Goal: Task Accomplishment & Management: Manage account settings

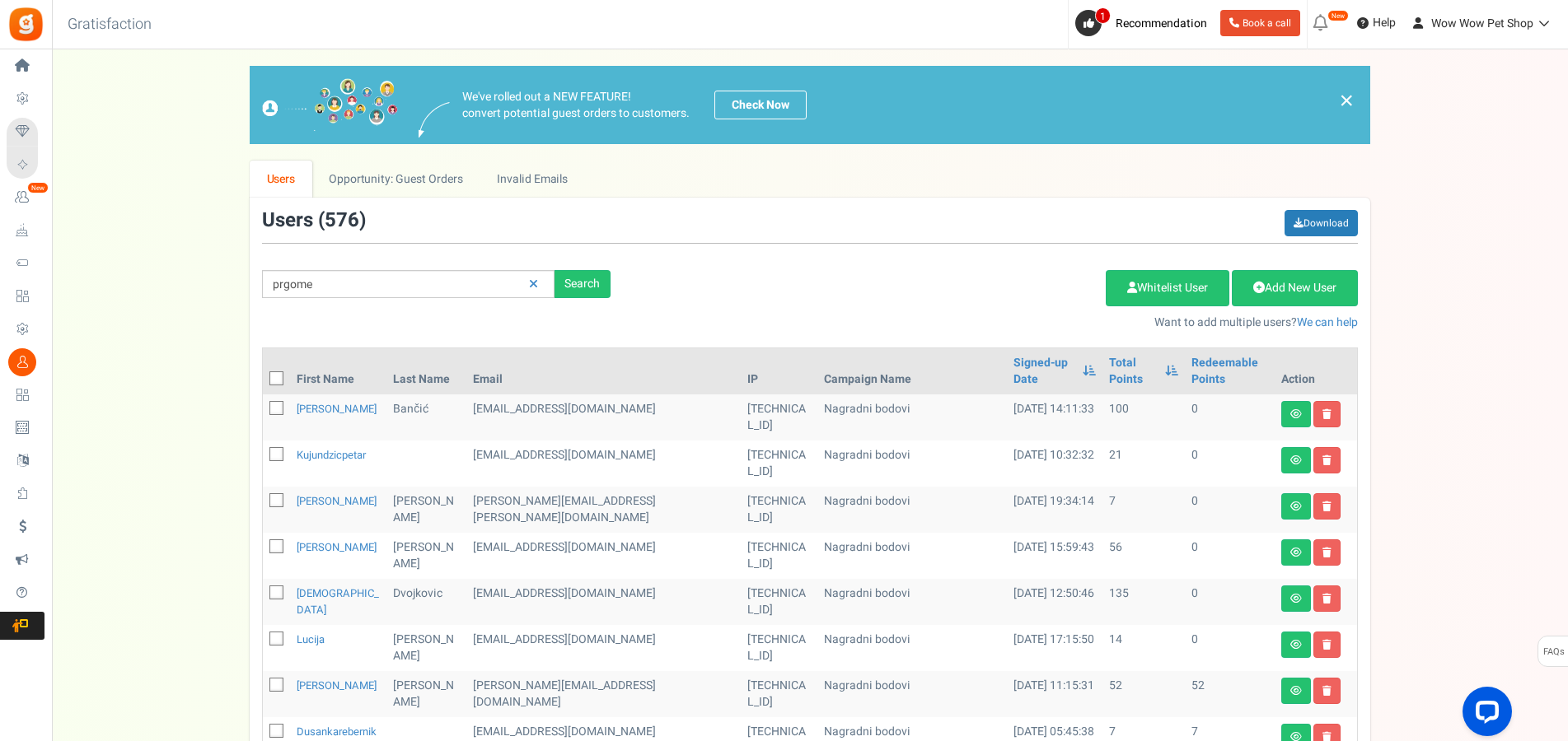
type input "prgome"
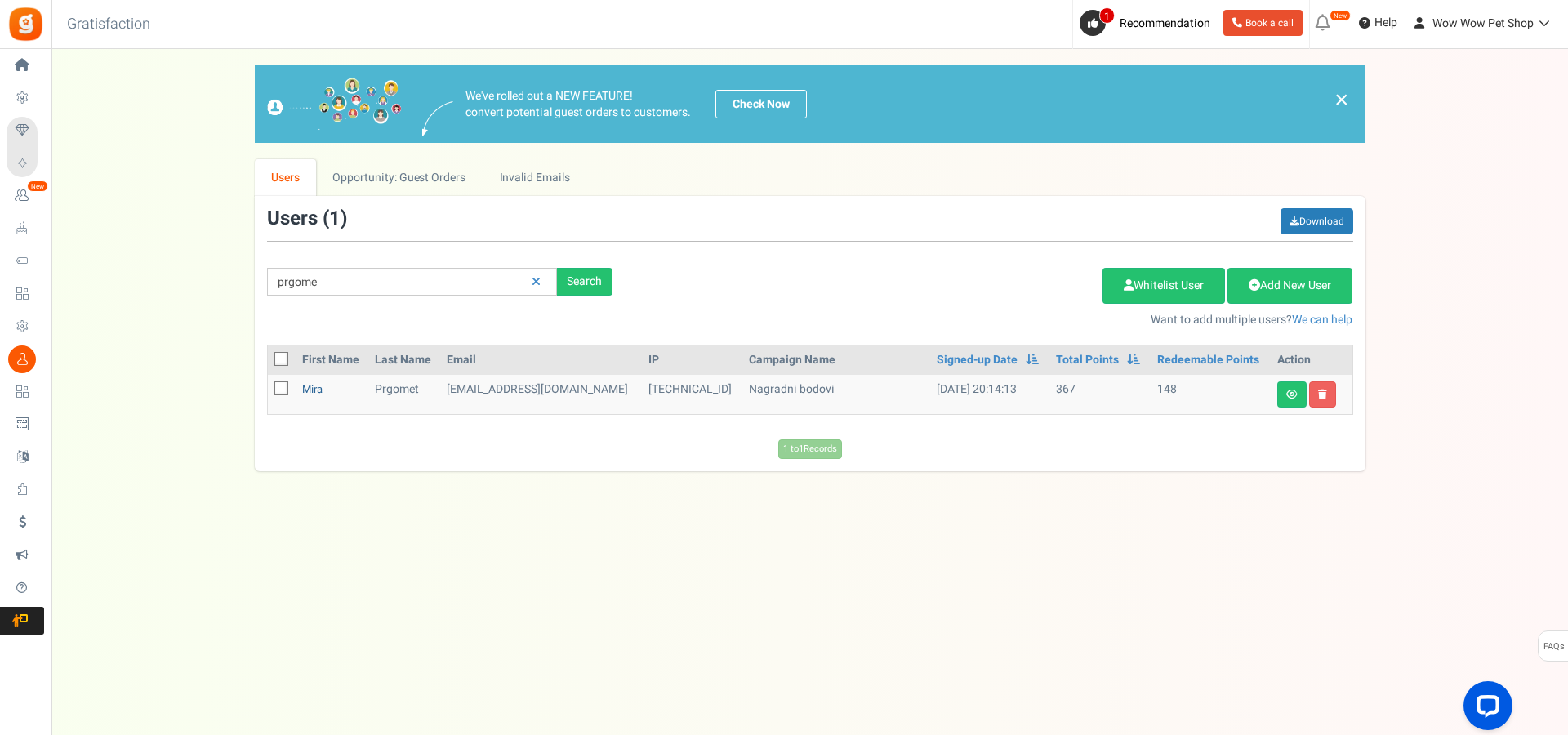
click at [315, 388] on link "Mira" at bounding box center [313, 389] width 21 height 16
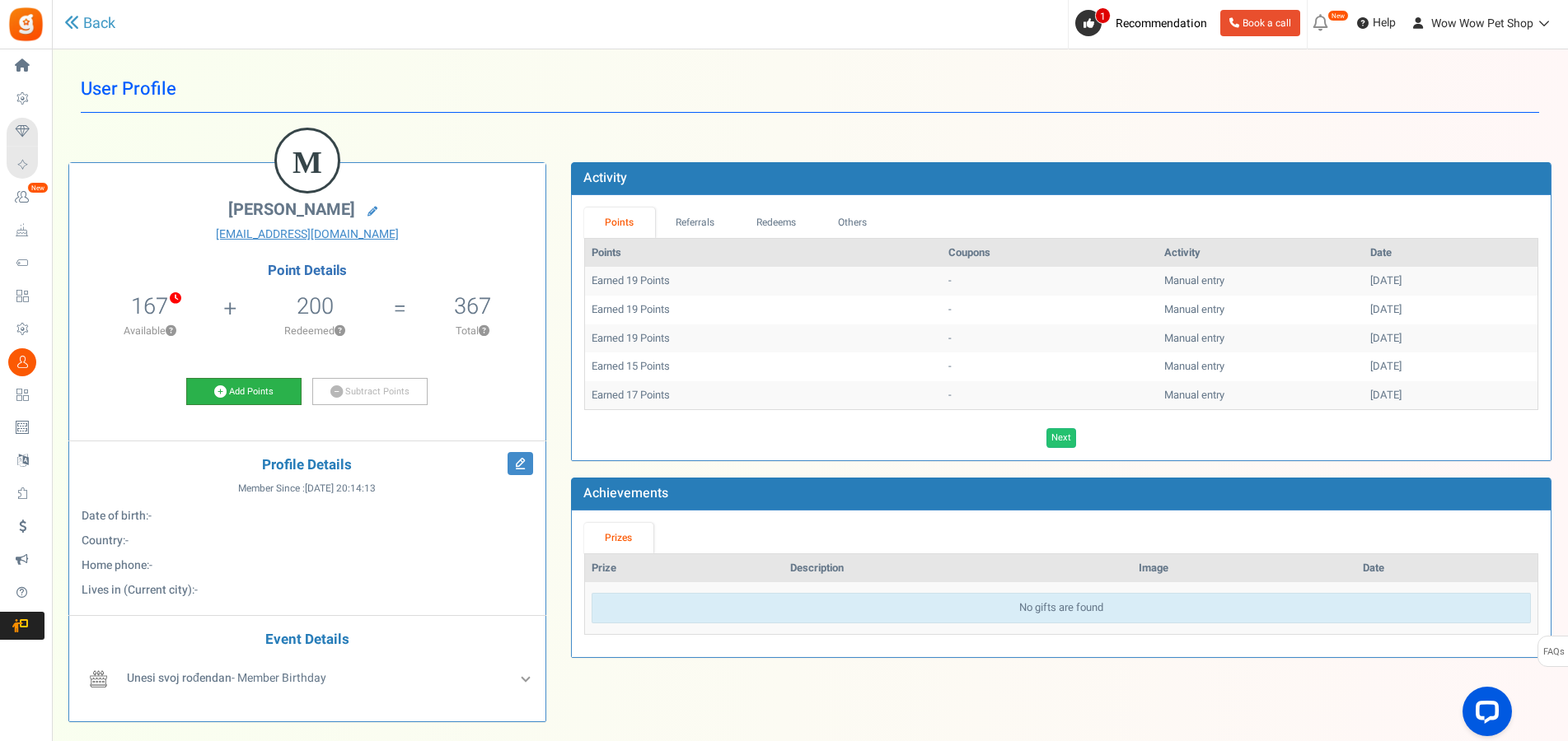
click at [278, 389] on link "Add Points" at bounding box center [244, 392] width 115 height 28
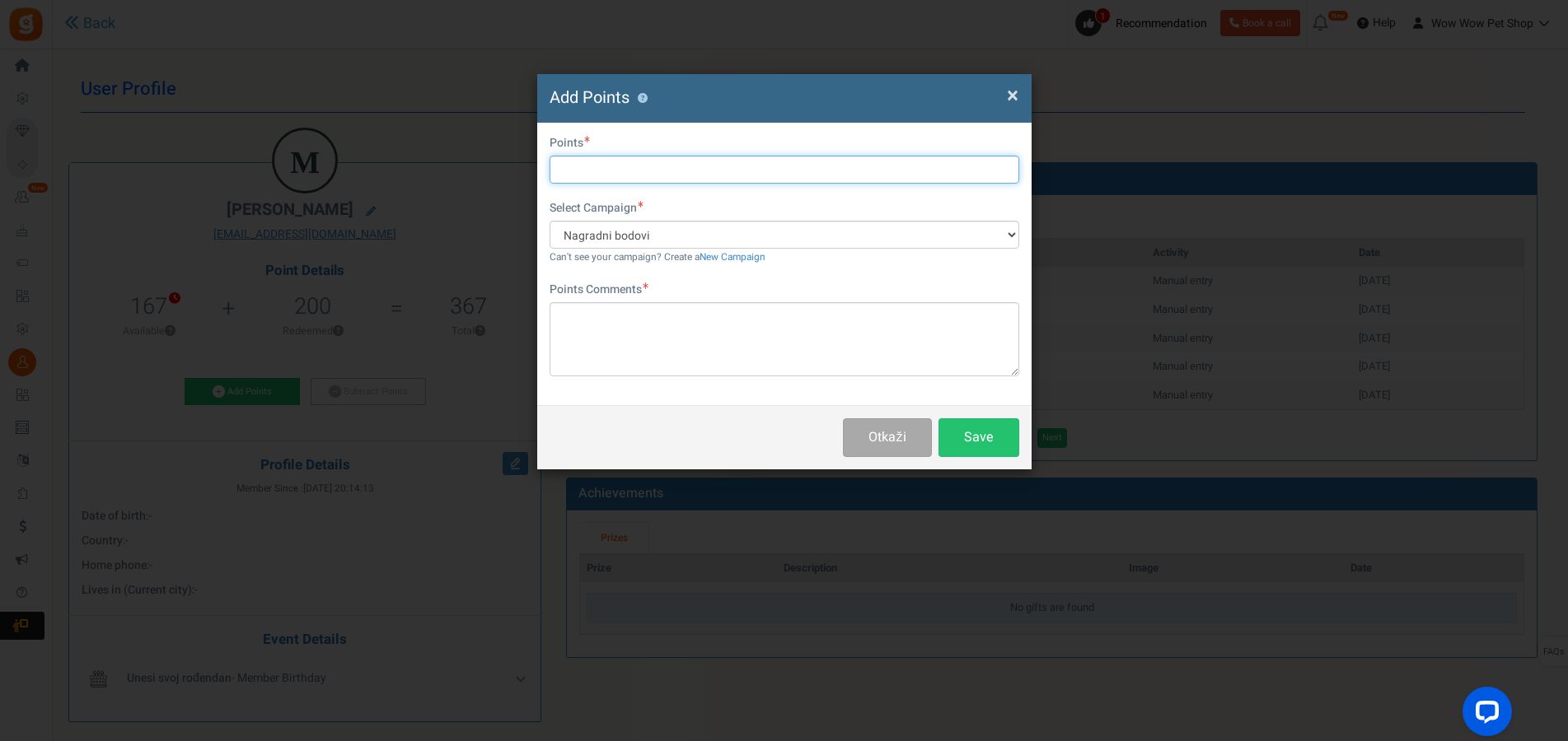
click at [607, 176] on input "text" at bounding box center [784, 170] width 470 height 28
click at [658, 172] on input "text" at bounding box center [784, 170] width 470 height 28
type input "20"
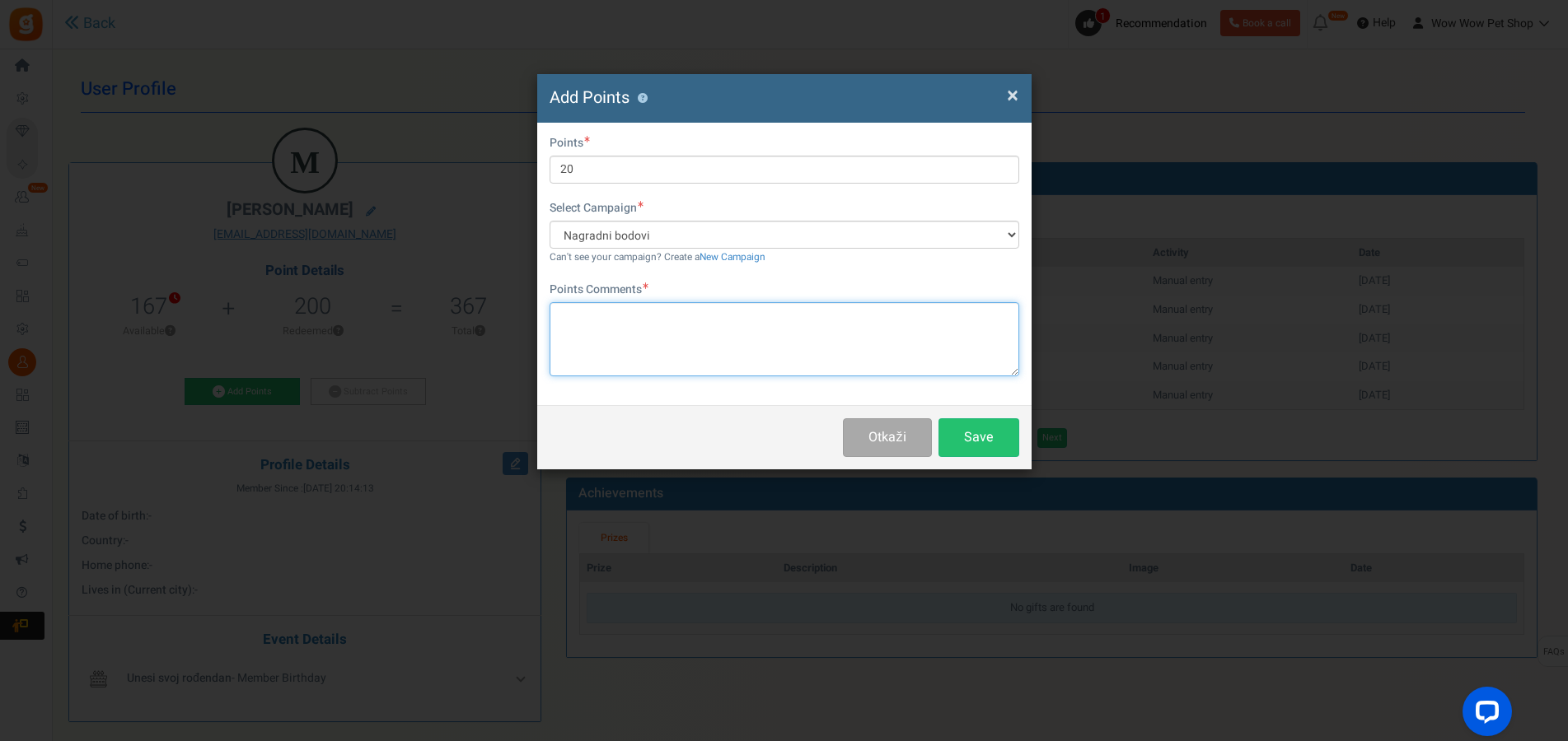
click at [651, 321] on textarea at bounding box center [784, 339] width 470 height 74
click at [675, 322] on textarea "Račun br." at bounding box center [784, 339] width 470 height 74
type textarea "Račun br. 1429"
click at [971, 433] on button "Save" at bounding box center [978, 438] width 81 height 38
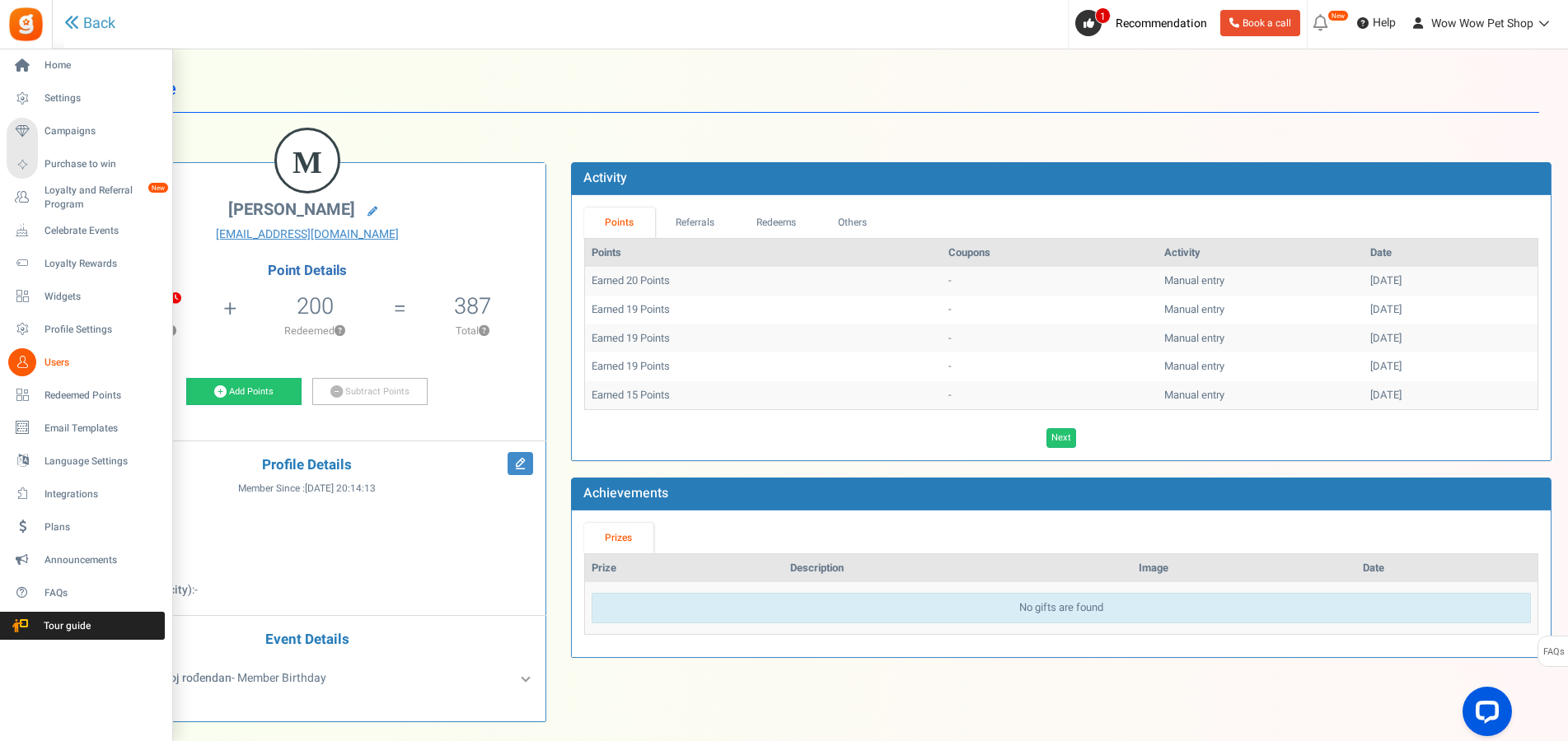
click at [26, 369] on icon at bounding box center [22, 363] width 28 height 28
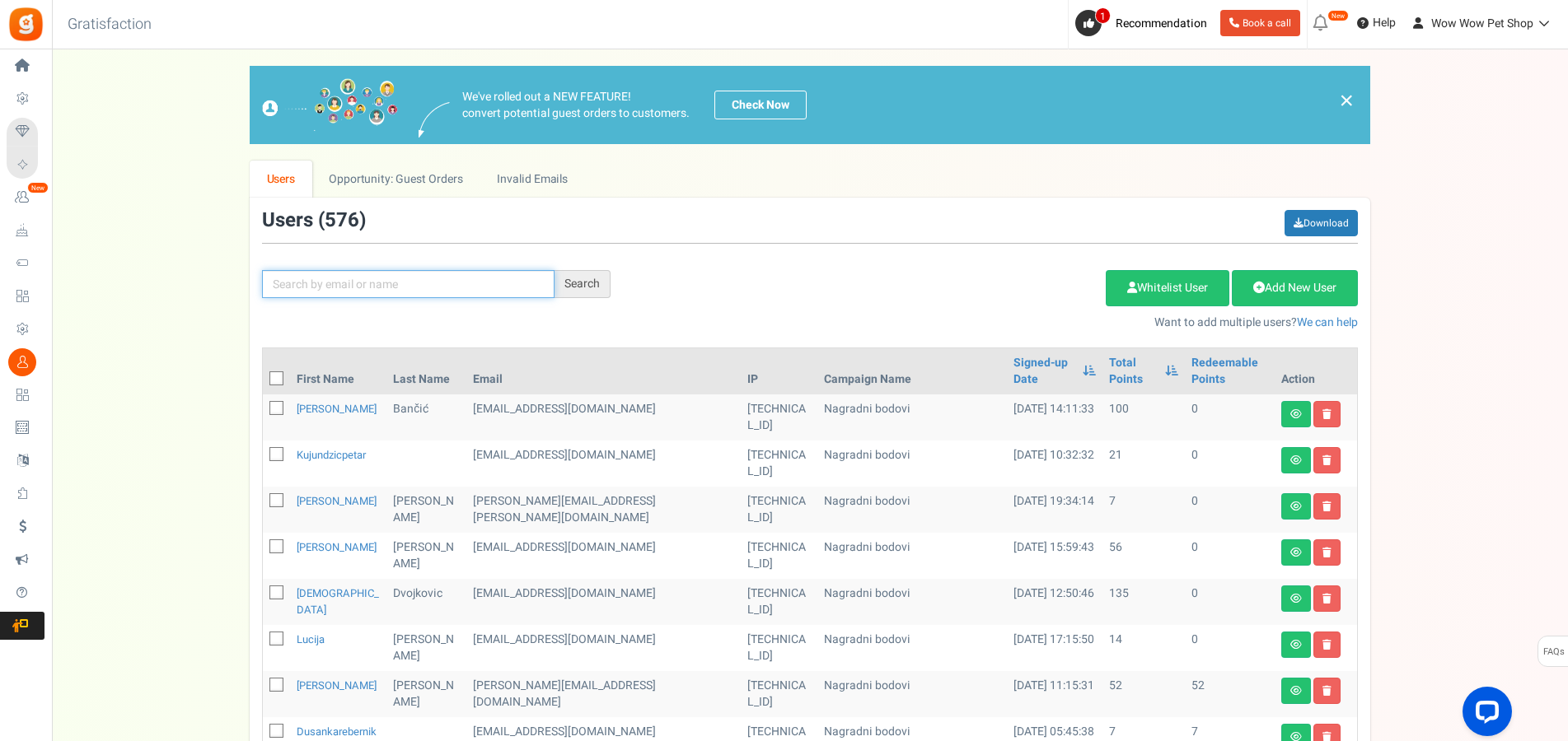
click at [453, 291] on input "text" at bounding box center [408, 284] width 292 height 28
type input "[PERSON_NAME]"
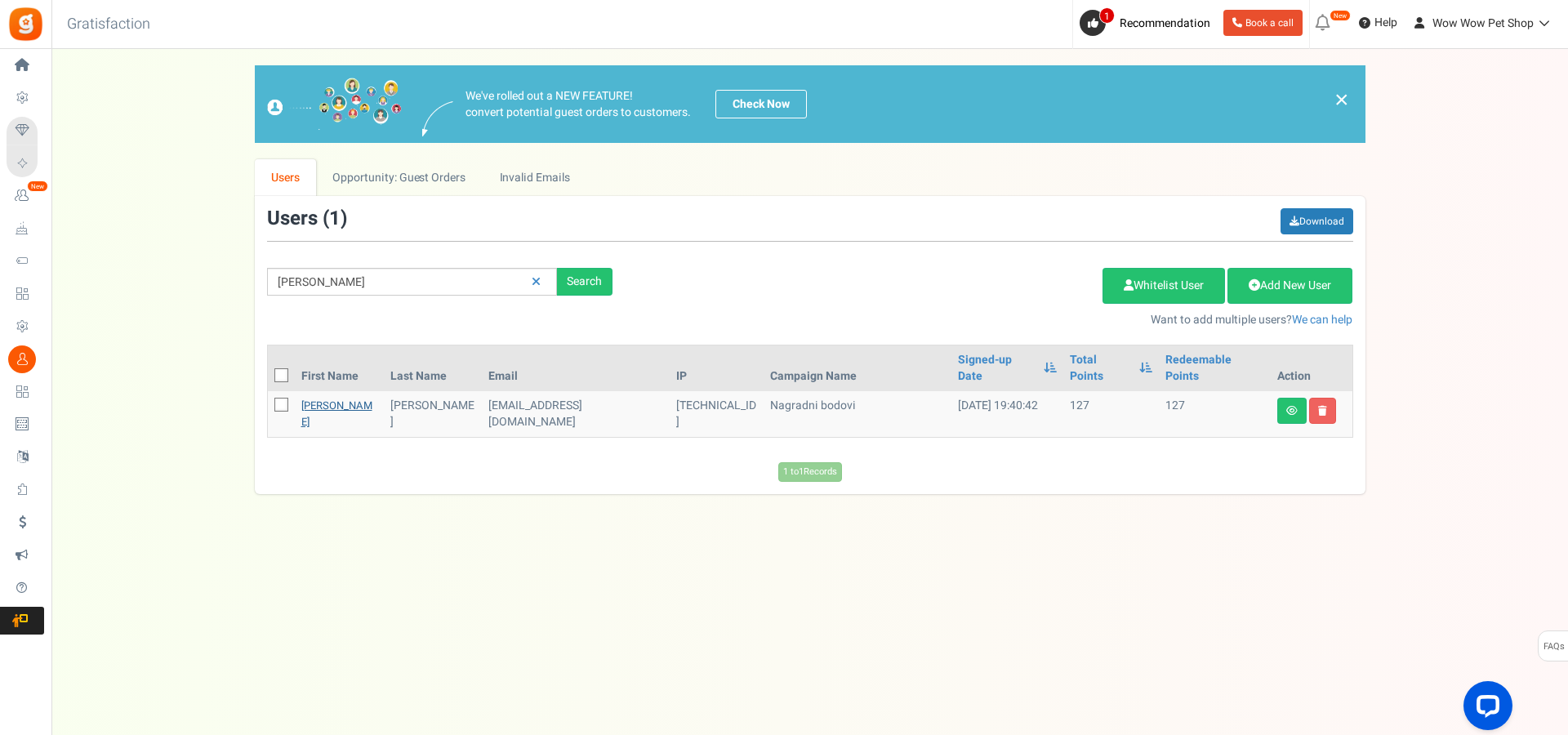
click at [316, 398] on link "[PERSON_NAME]" at bounding box center [337, 413] width 71 height 32
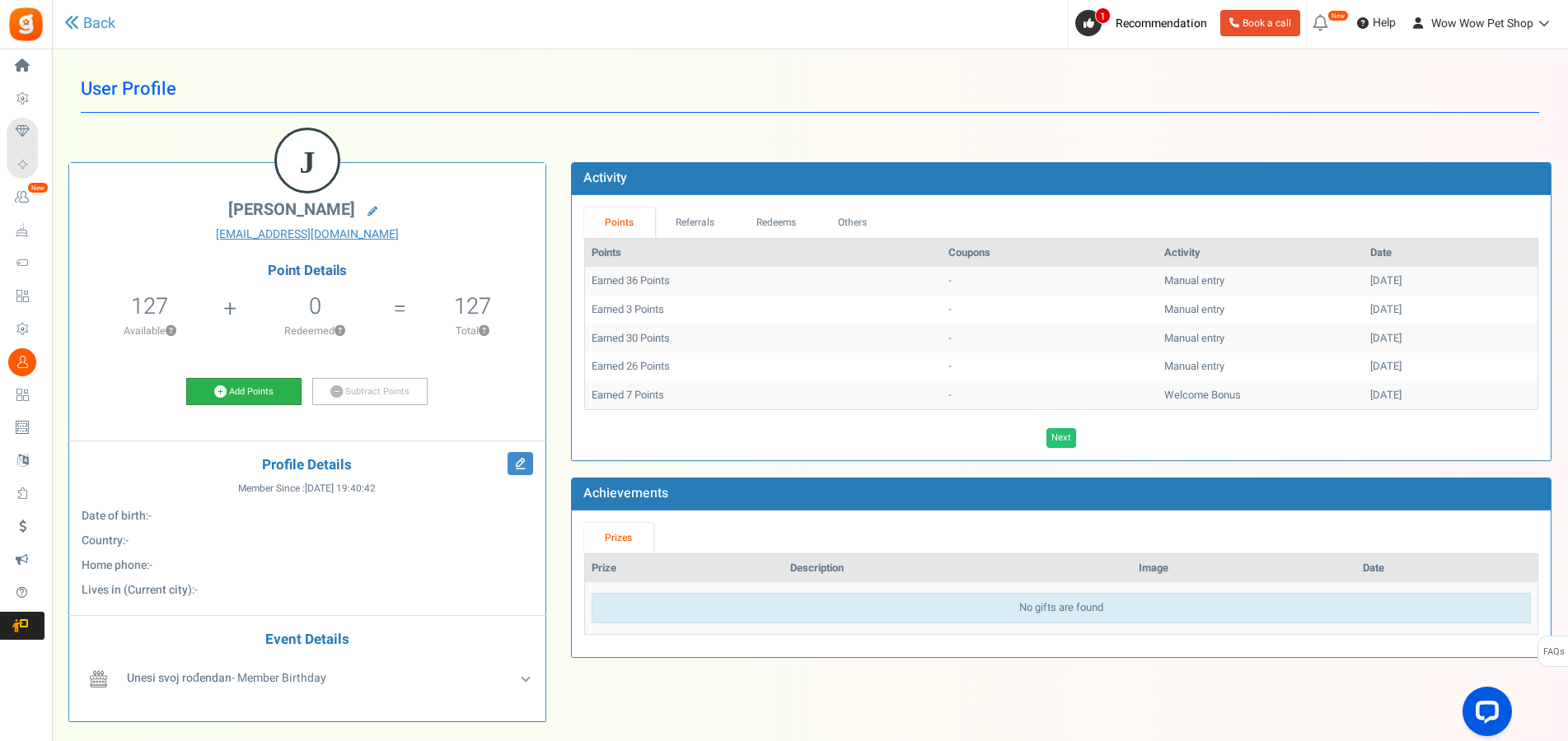
click at [275, 388] on link "Add Points" at bounding box center [244, 392] width 115 height 28
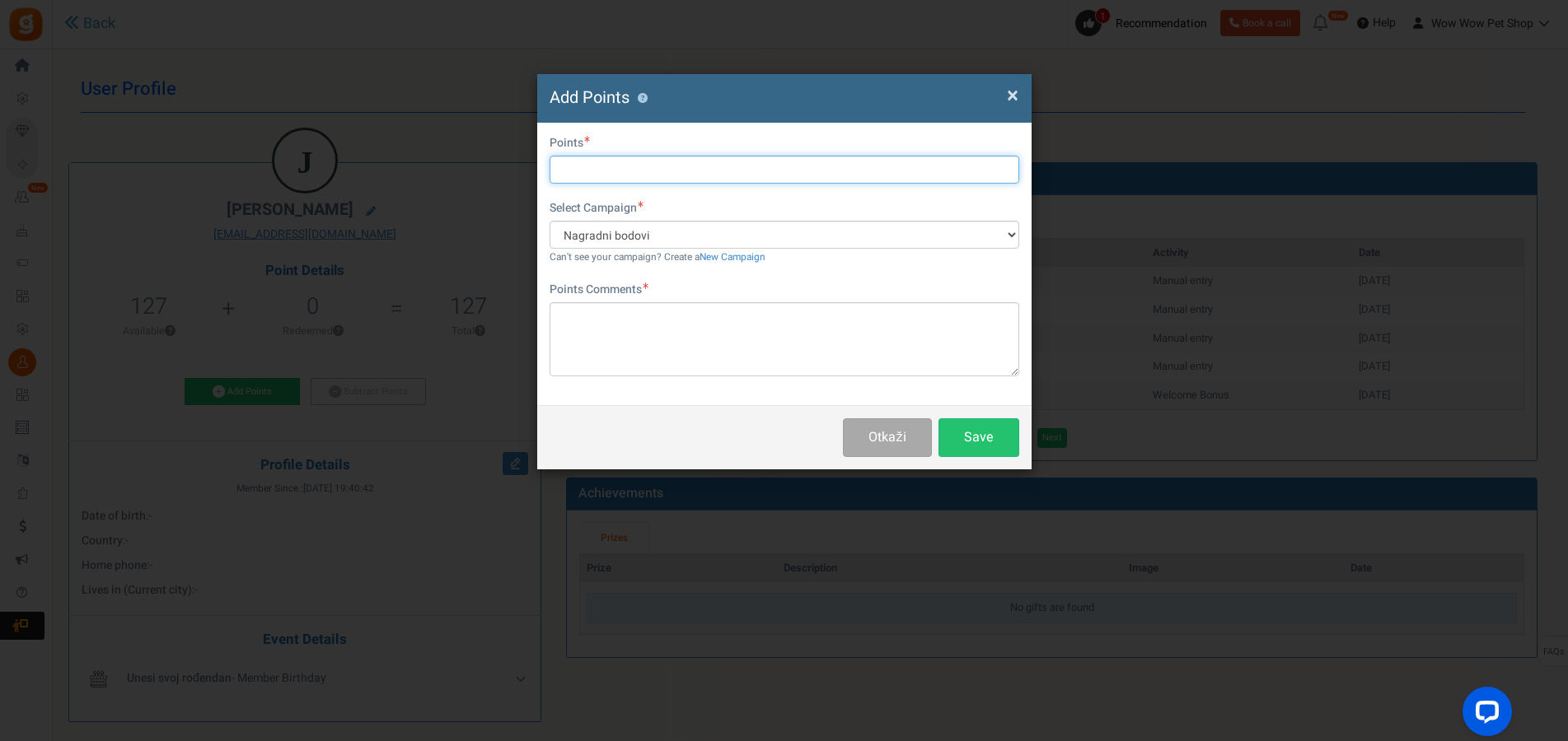
click at [588, 172] on input "text" at bounding box center [784, 170] width 470 height 28
type input "46"
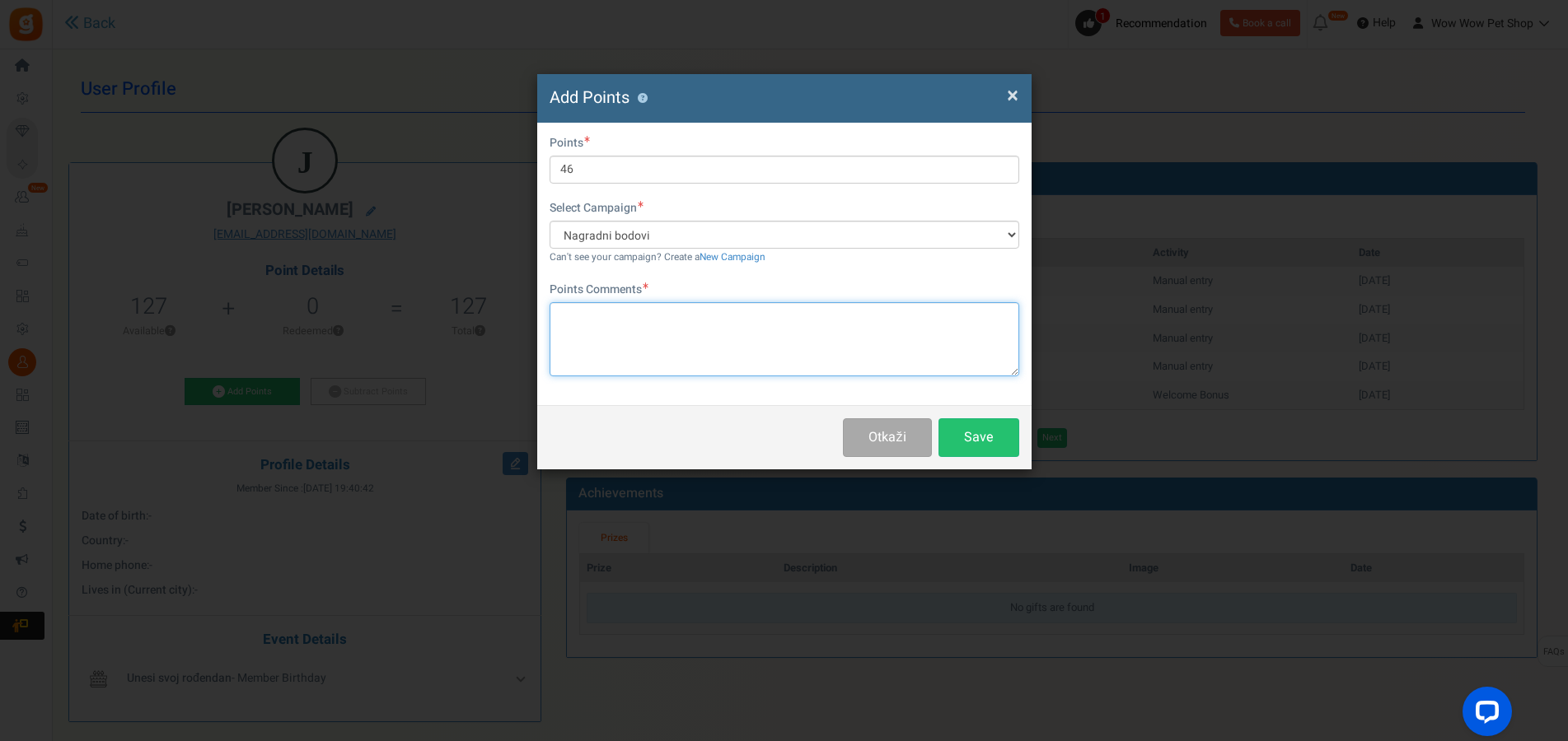
click at [658, 334] on textarea at bounding box center [784, 339] width 470 height 74
paste textarea "1430"
click at [612, 309] on textarea "Račun br .1430" at bounding box center [784, 339] width 470 height 74
click at [606, 316] on textarea "Račun br . 1430" at bounding box center [784, 339] width 470 height 74
type textarea "Račun br. 1430"
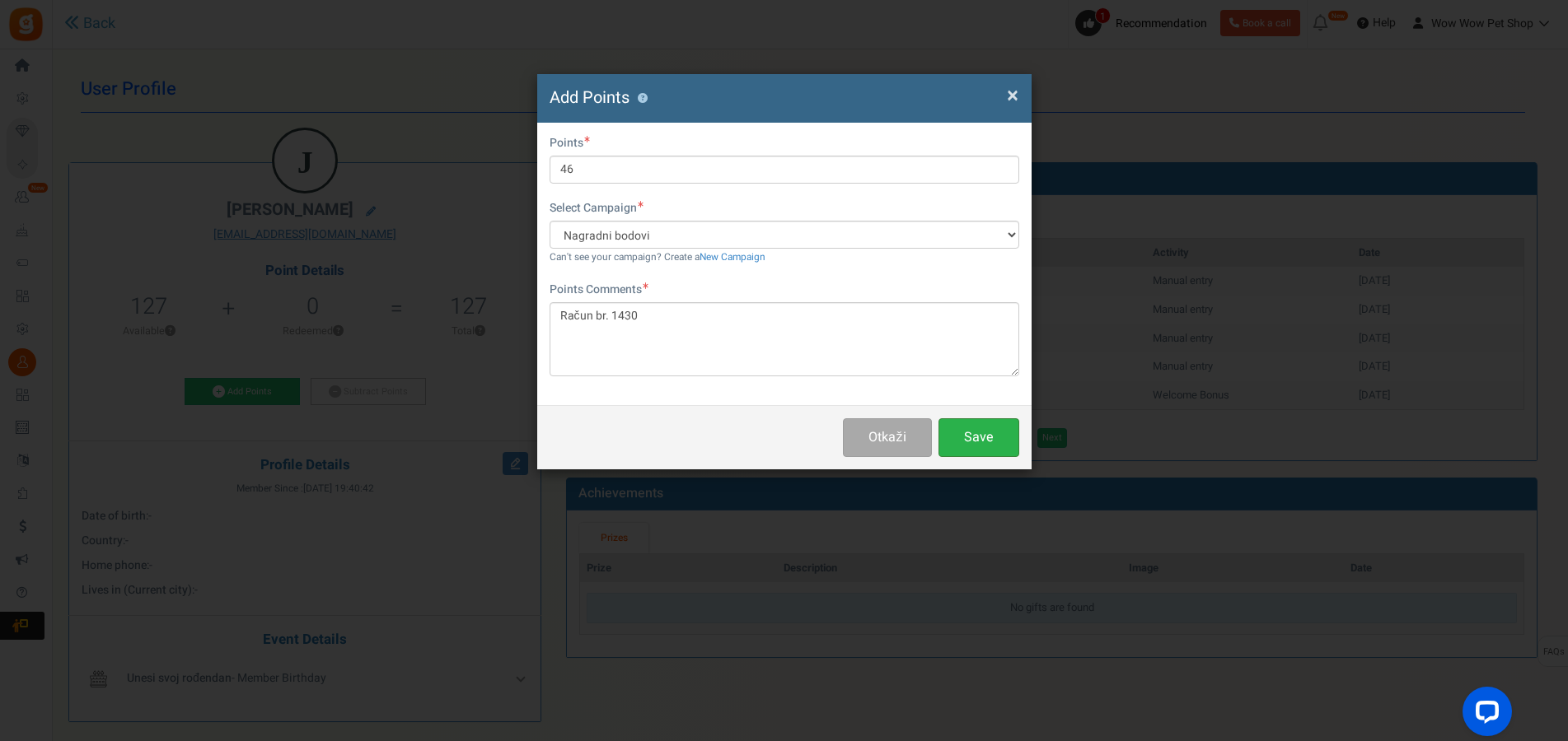
click at [984, 438] on button "Save" at bounding box center [978, 438] width 81 height 38
